Goal: Task Accomplishment & Management: Use online tool/utility

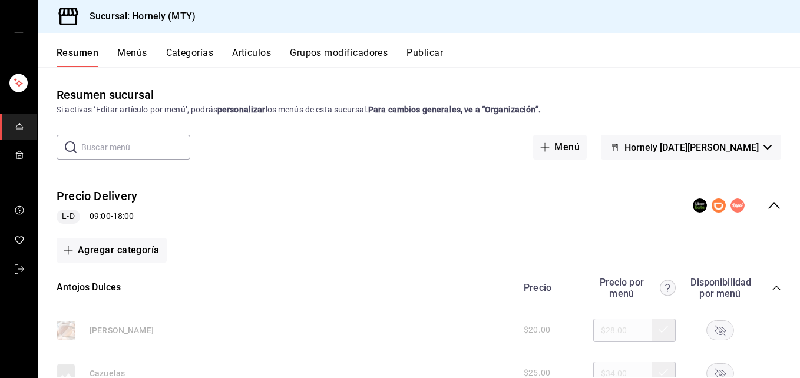
click at [531, 5] on div "Sucursal: Hornely (MTY)" at bounding box center [419, 16] width 763 height 33
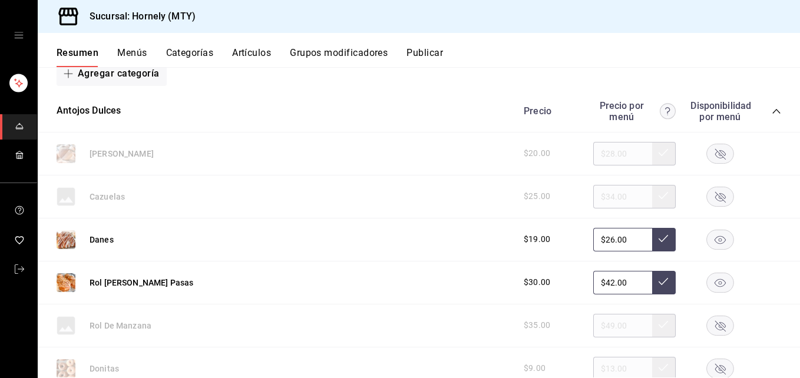
click at [600, 233] on div at bounding box center [720, 240] width 59 height 20
click at [600, 235] on rect "button" at bounding box center [720, 239] width 27 height 19
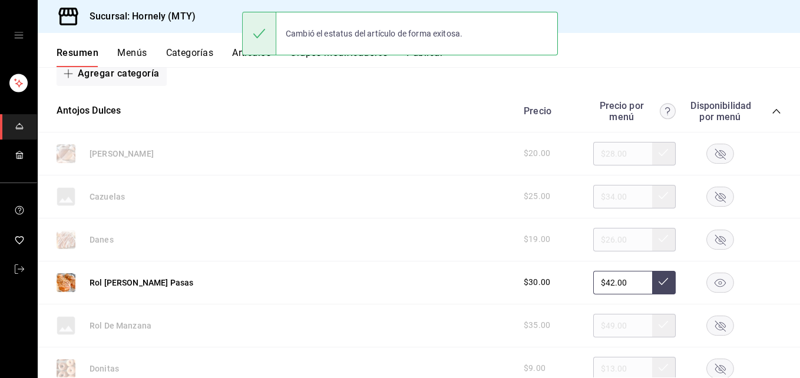
click at [600, 285] on icon "button" at bounding box center [720, 283] width 11 height 8
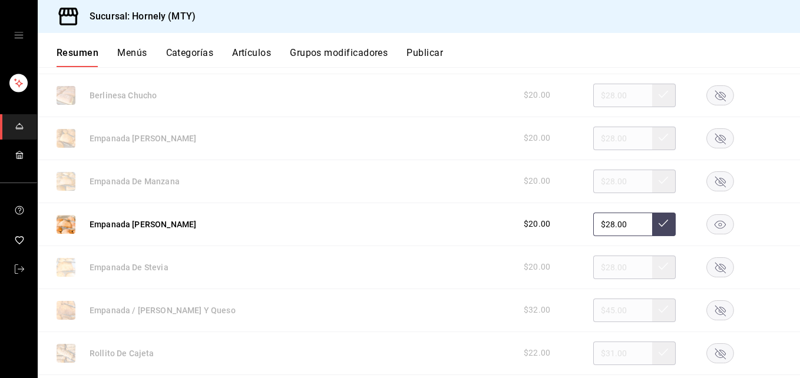
scroll to position [530, 0]
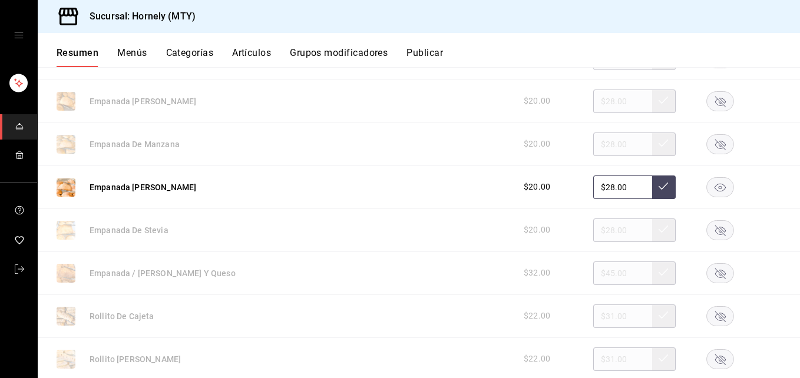
click at [600, 107] on rect "button" at bounding box center [720, 100] width 27 height 19
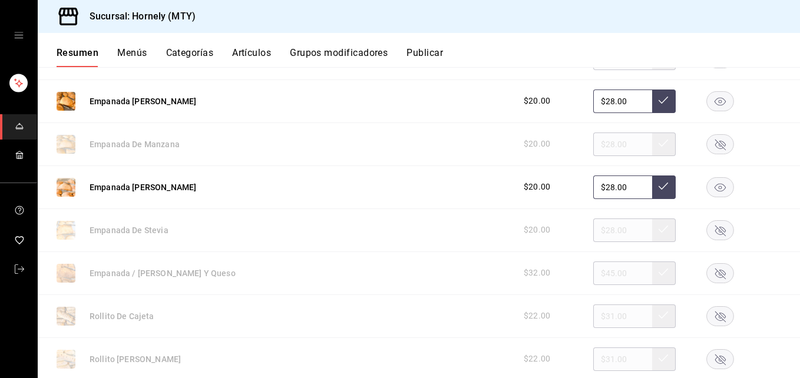
scroll to position [707, 0]
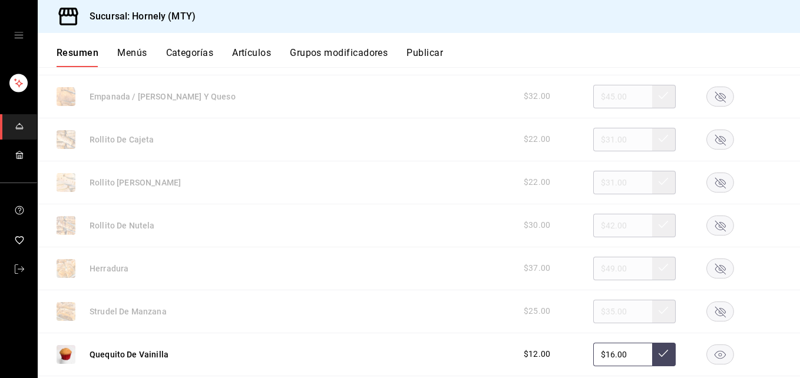
click at [600, 184] on icon "button" at bounding box center [720, 182] width 11 height 11
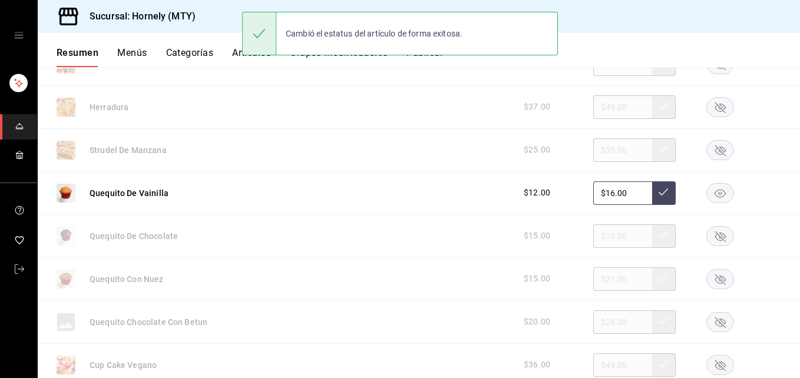
scroll to position [884, 0]
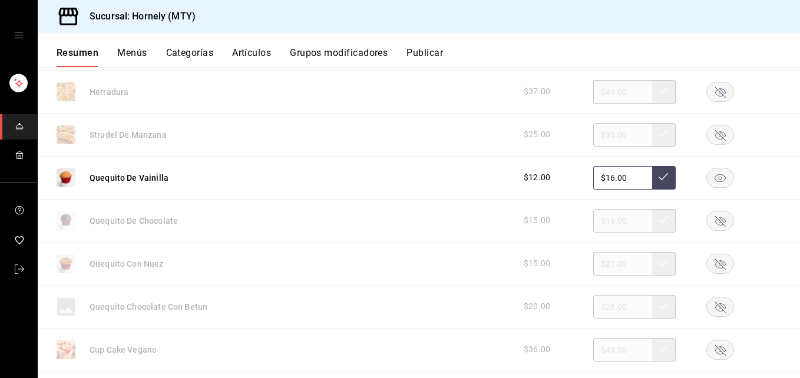
click at [600, 93] on rect "button" at bounding box center [720, 91] width 27 height 19
click at [600, 220] on rect "button" at bounding box center [720, 220] width 27 height 19
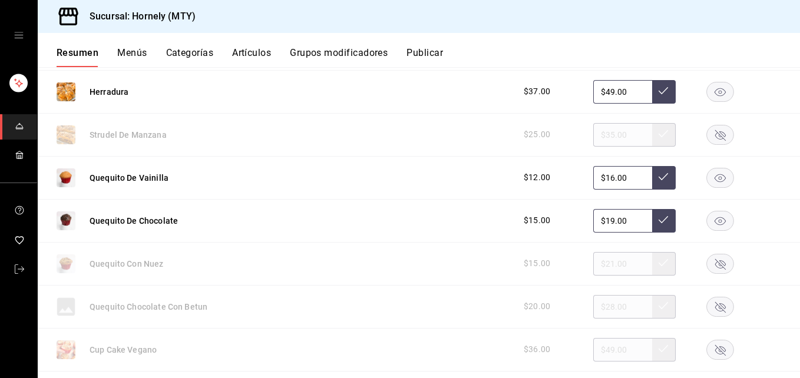
click at [600, 268] on rect "button" at bounding box center [720, 263] width 27 height 19
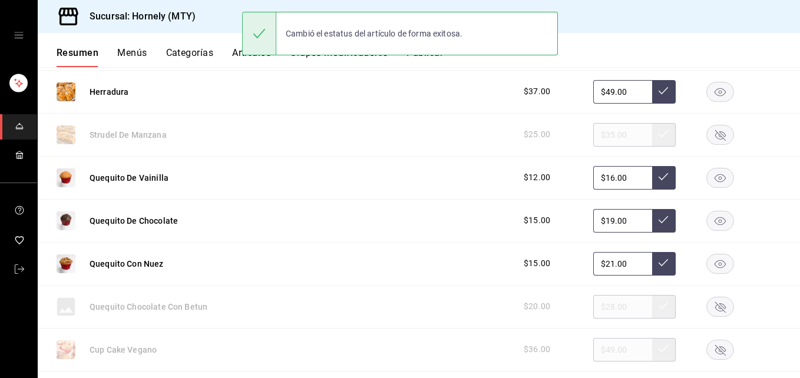
scroll to position [1061, 0]
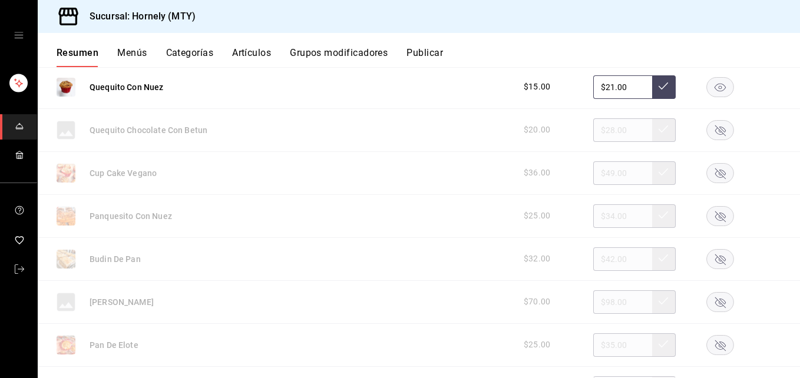
click at [600, 219] on rect "button" at bounding box center [720, 215] width 27 height 19
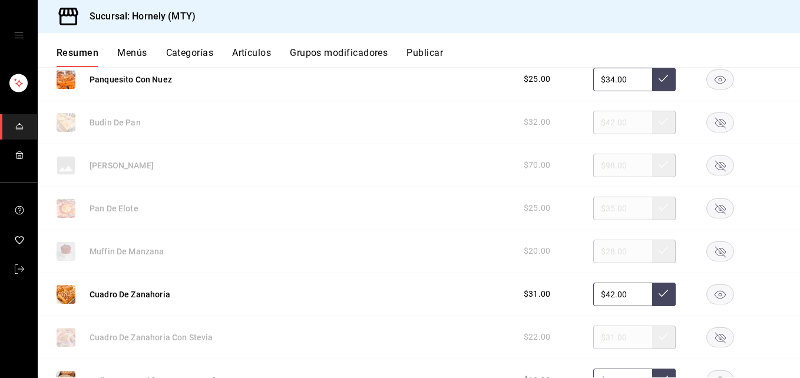
scroll to position [1237, 0]
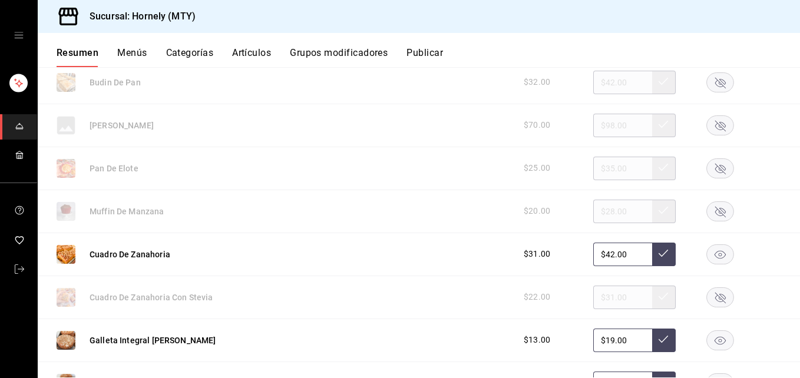
click at [600, 212] on rect "button" at bounding box center [720, 211] width 27 height 19
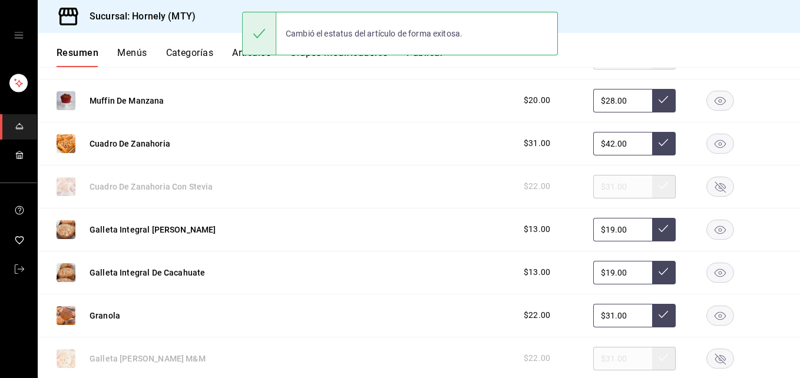
scroll to position [1414, 0]
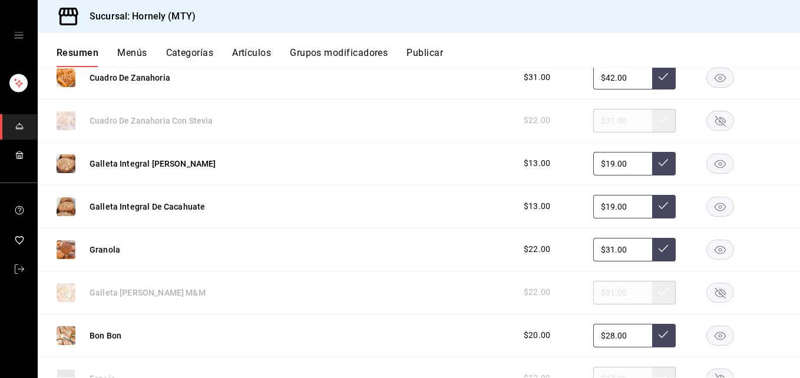
click at [600, 252] on rect "button" at bounding box center [720, 249] width 27 height 19
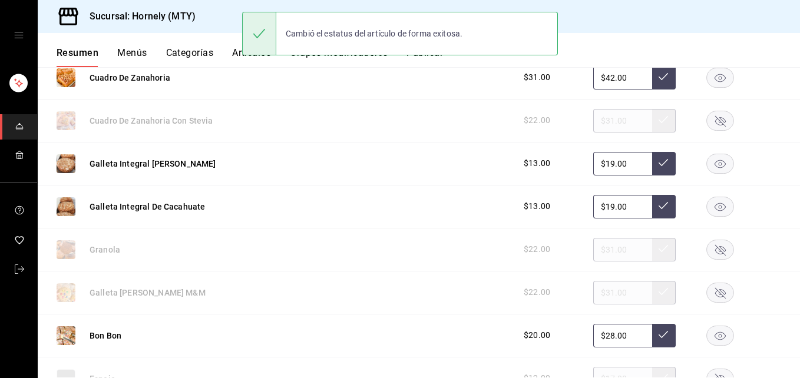
scroll to position [1591, 0]
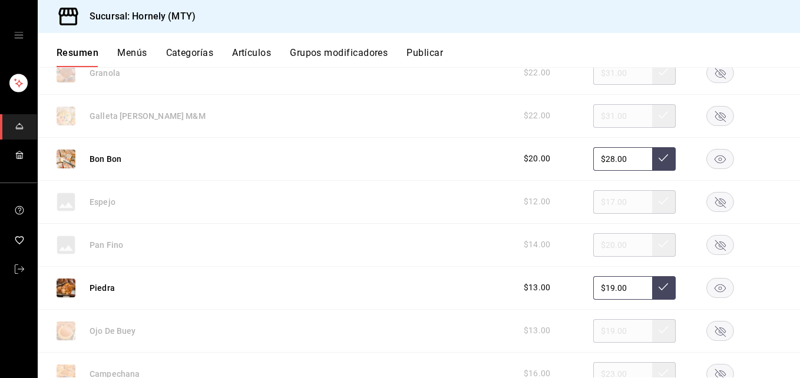
click at [600, 200] on rect "button" at bounding box center [720, 201] width 27 height 19
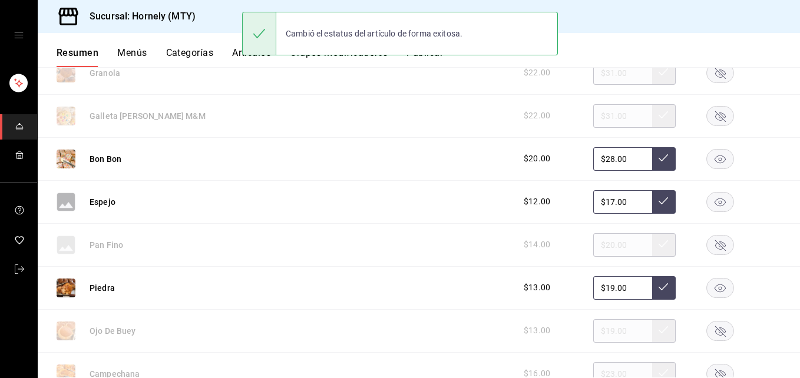
scroll to position [1768, 0]
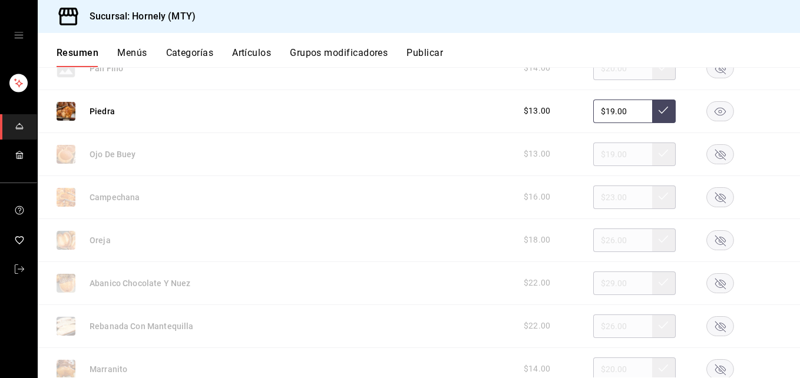
click at [600, 237] on icon "button" at bounding box center [721, 240] width 28 height 20
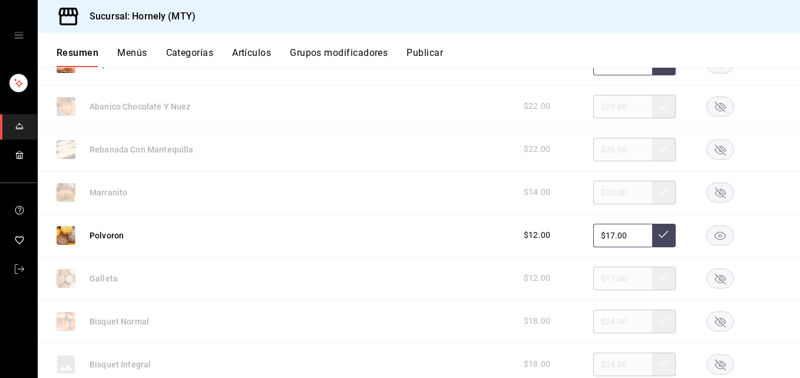
click at [600, 150] on rect "button" at bounding box center [720, 149] width 27 height 19
click at [600, 193] on rect "button" at bounding box center [720, 192] width 27 height 19
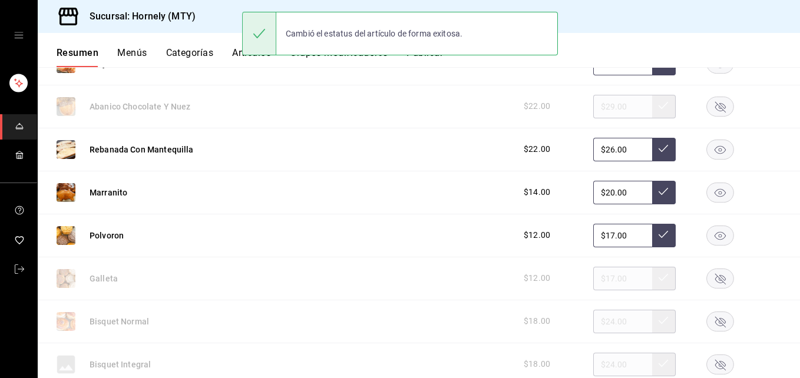
click at [600, 279] on icon "button" at bounding box center [720, 278] width 11 height 11
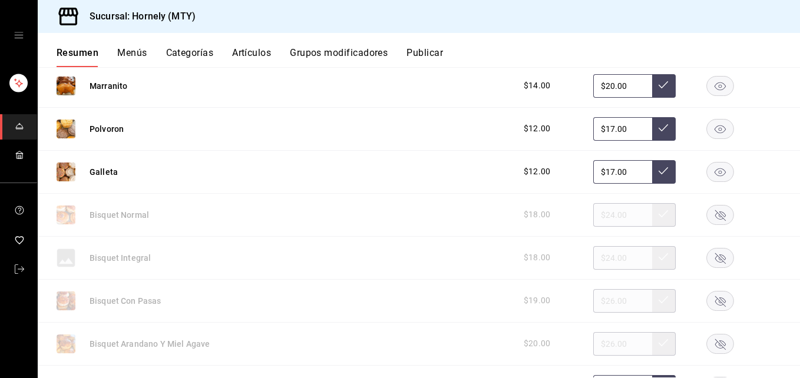
scroll to position [2121, 0]
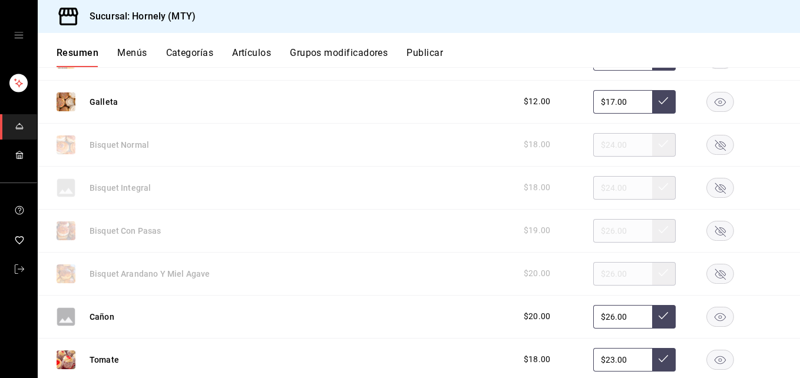
click at [600, 147] on rect "button" at bounding box center [720, 144] width 27 height 19
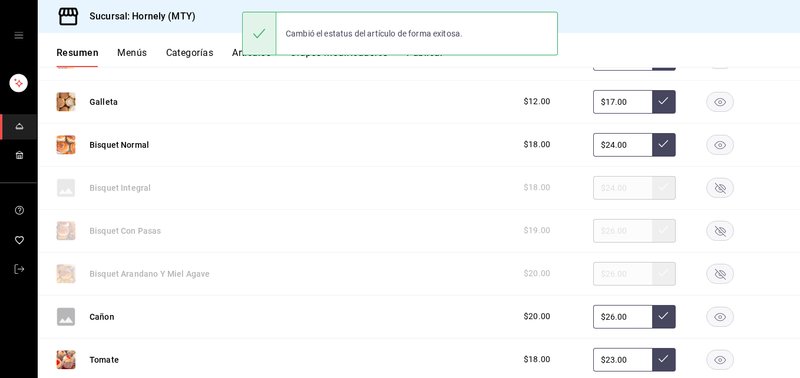
click at [600, 184] on rect "button" at bounding box center [720, 187] width 27 height 19
click at [600, 236] on rect "button" at bounding box center [720, 230] width 27 height 19
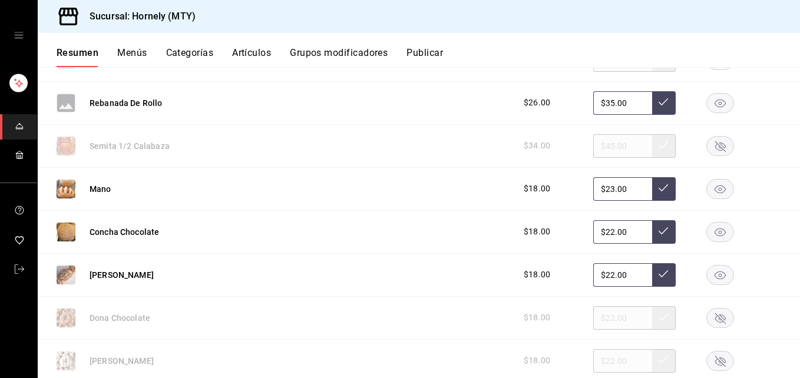
scroll to position [2475, 0]
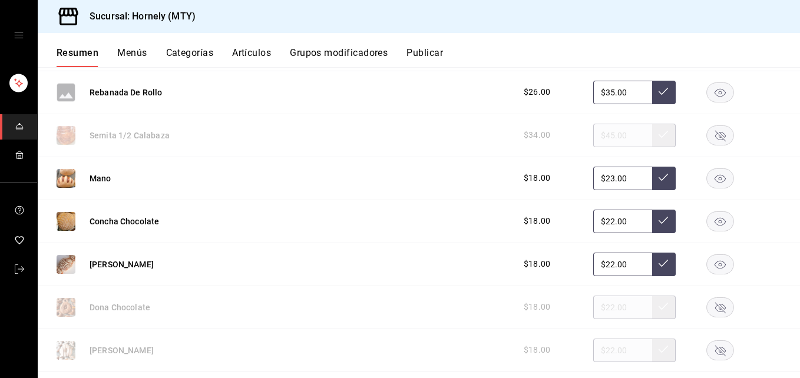
click at [600, 177] on rect "button" at bounding box center [720, 178] width 27 height 19
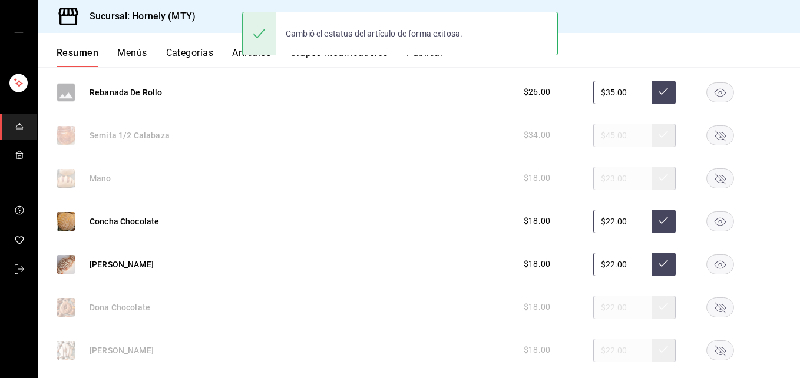
click at [600, 219] on rect "button" at bounding box center [720, 221] width 27 height 19
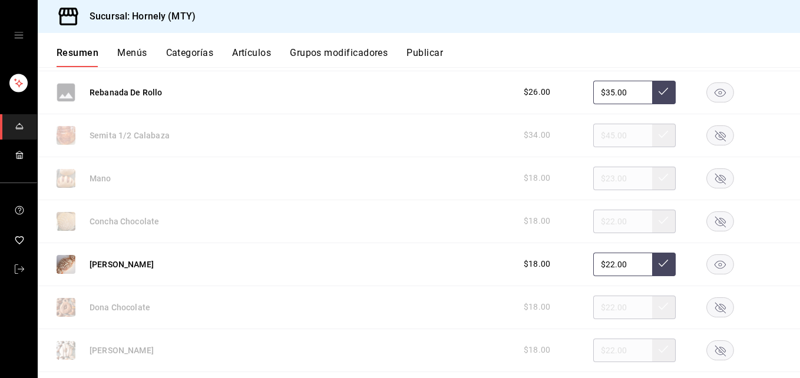
click at [600, 305] on rect "button" at bounding box center [720, 307] width 27 height 19
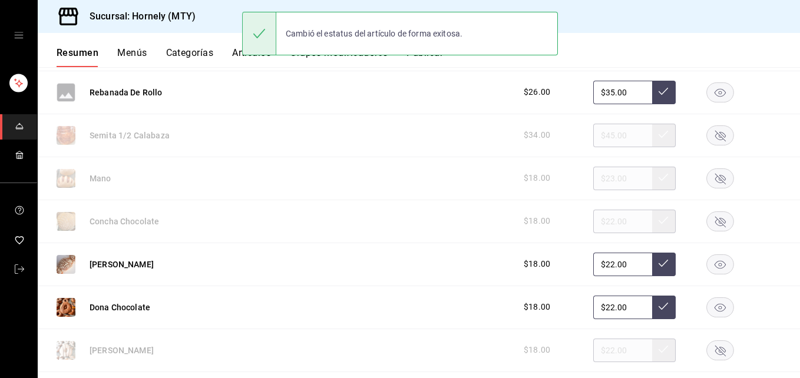
click at [600, 354] on icon "button" at bounding box center [720, 350] width 11 height 11
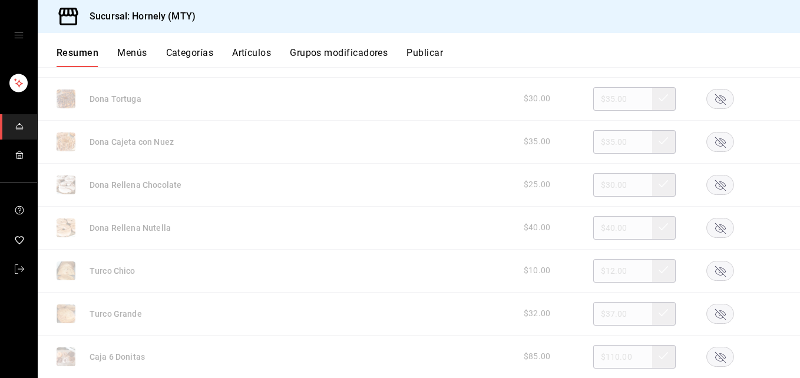
scroll to position [2828, 0]
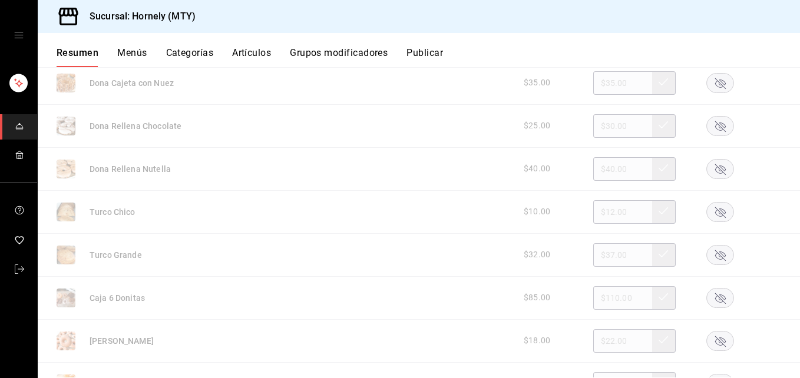
click at [600, 213] on rect "button" at bounding box center [720, 211] width 27 height 19
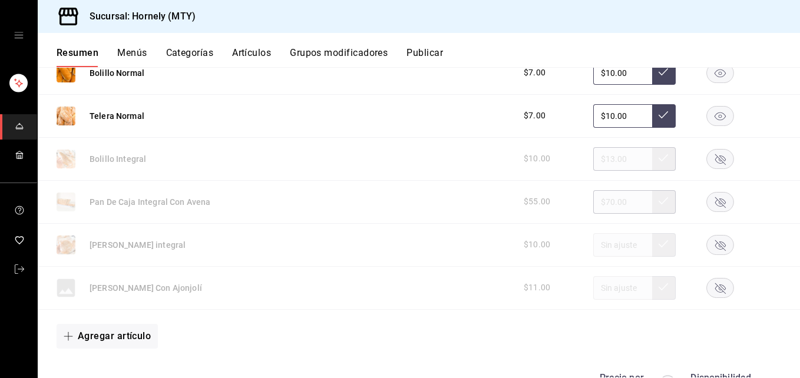
scroll to position [3359, 0]
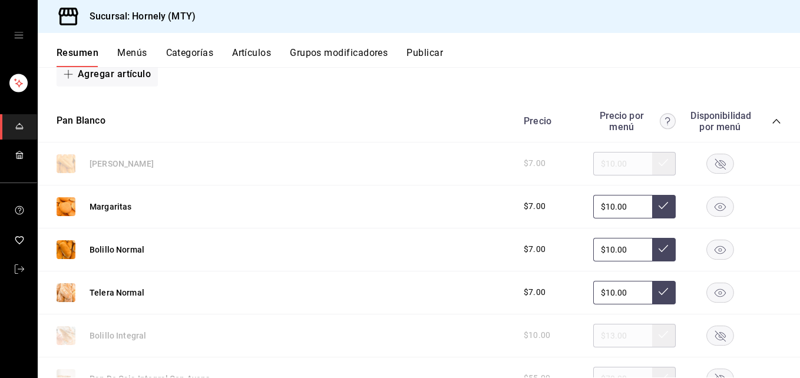
click at [600, 166] on rect "button" at bounding box center [720, 163] width 27 height 19
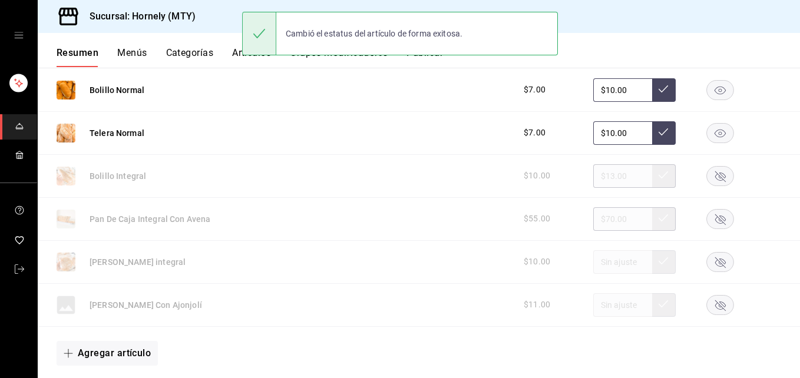
scroll to position [3536, 0]
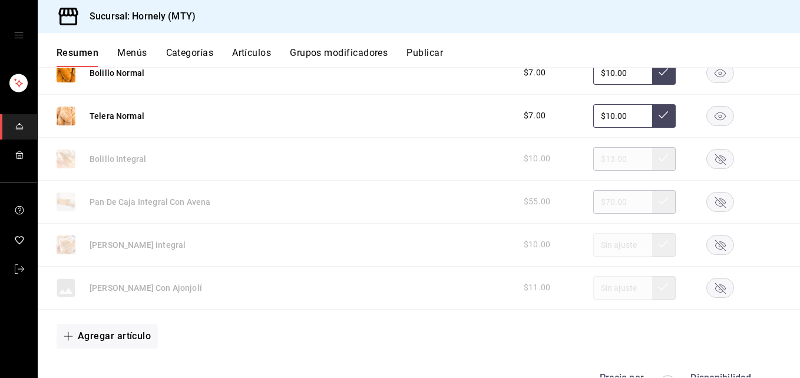
click at [600, 159] on icon "button" at bounding box center [721, 159] width 28 height 20
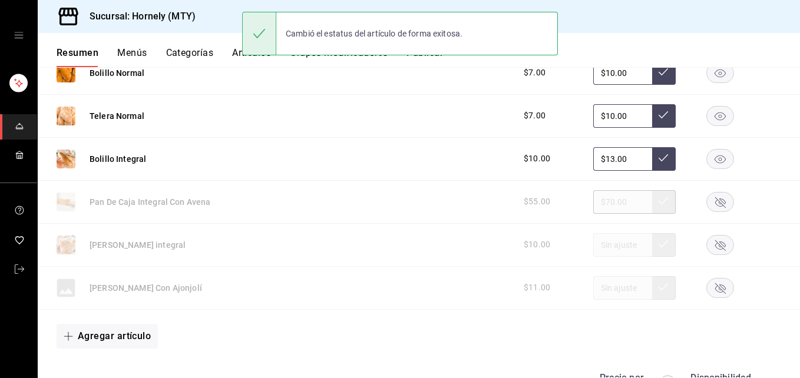
click at [600, 200] on icon "button" at bounding box center [720, 202] width 11 height 11
